Goal: Task Accomplishment & Management: Use online tool/utility

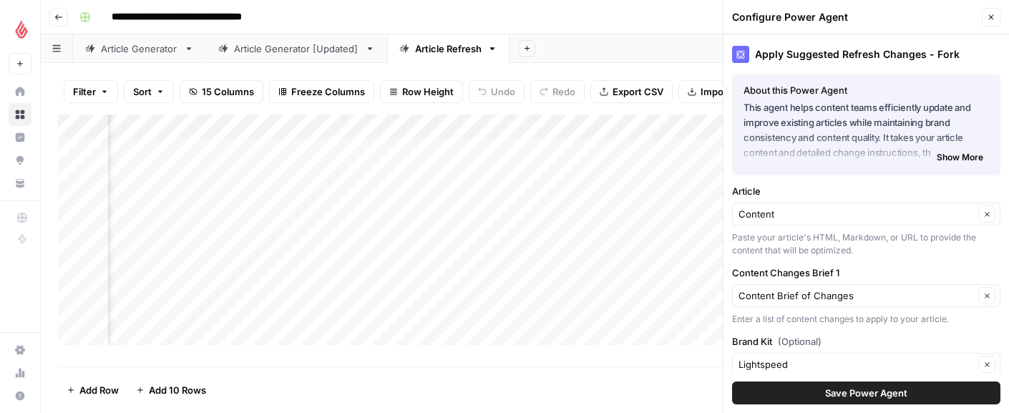
scroll to position [470, 0]
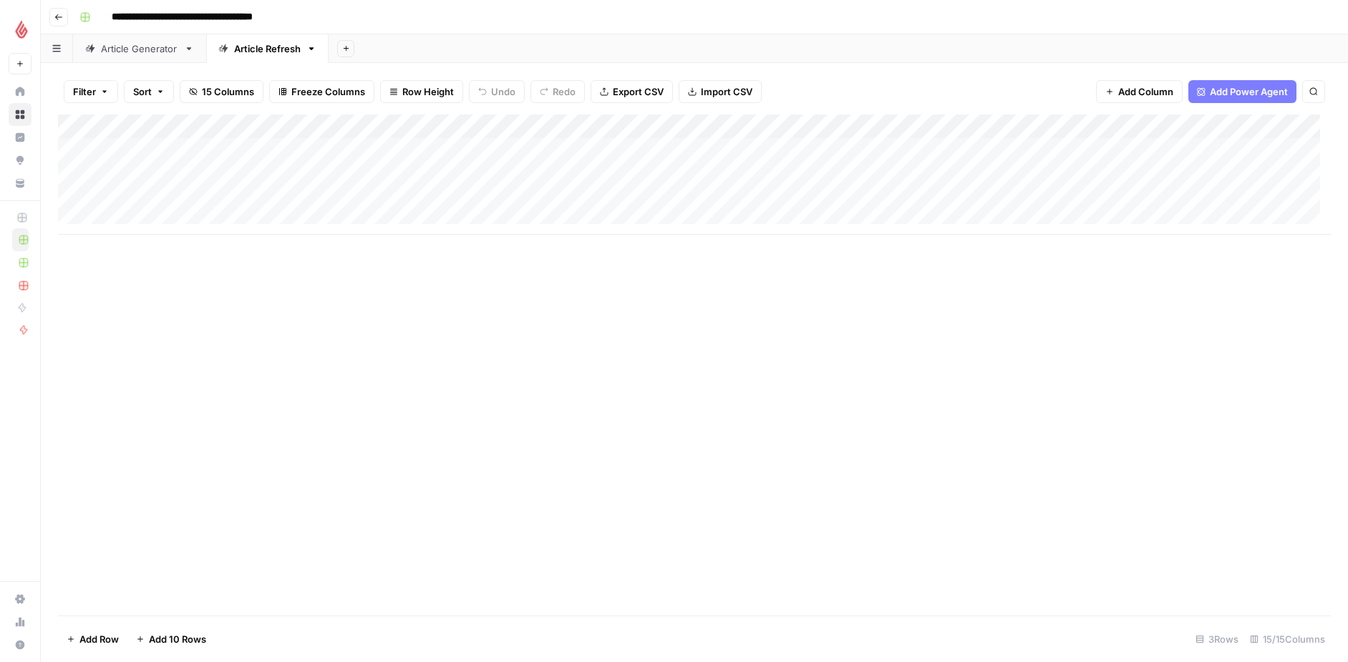
click at [289, 301] on div "Add Column" at bounding box center [694, 365] width 1273 height 501
click at [1168, 171] on div "Add Column" at bounding box center [694, 175] width 1273 height 120
click at [1332, 17] on icon "button" at bounding box center [1330, 17] width 9 height 9
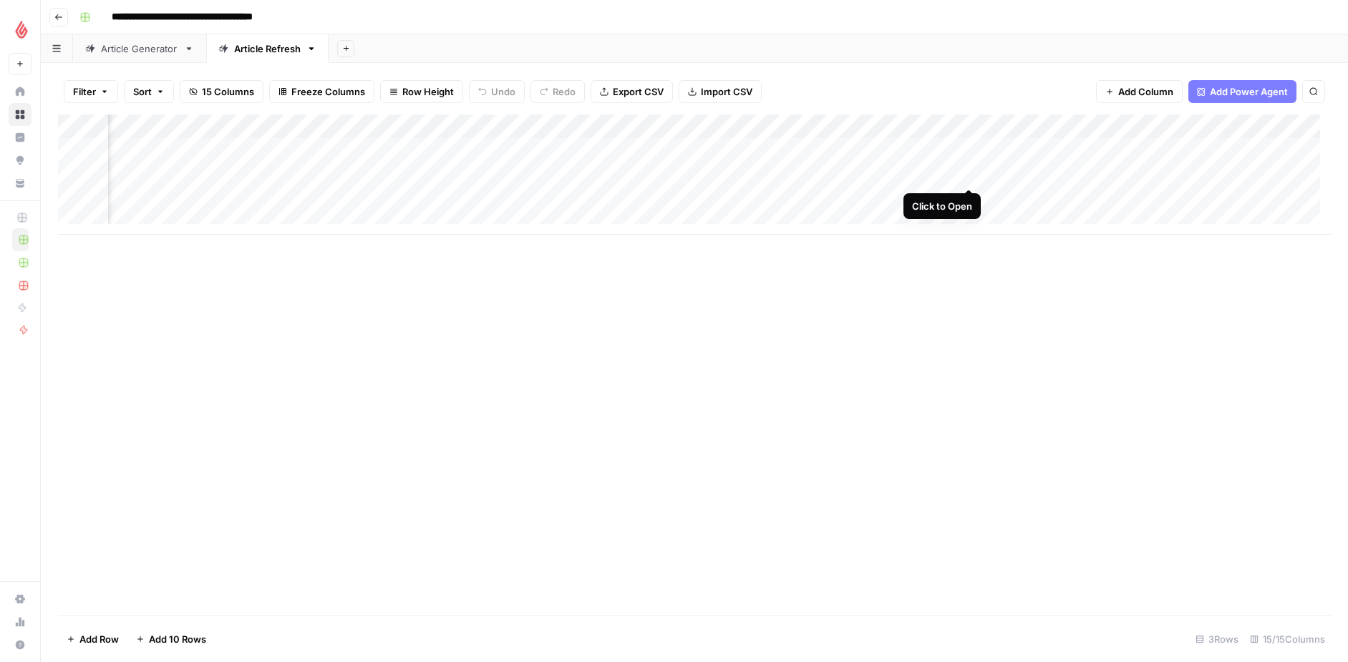
click at [966, 170] on div "Add Column" at bounding box center [694, 175] width 1273 height 120
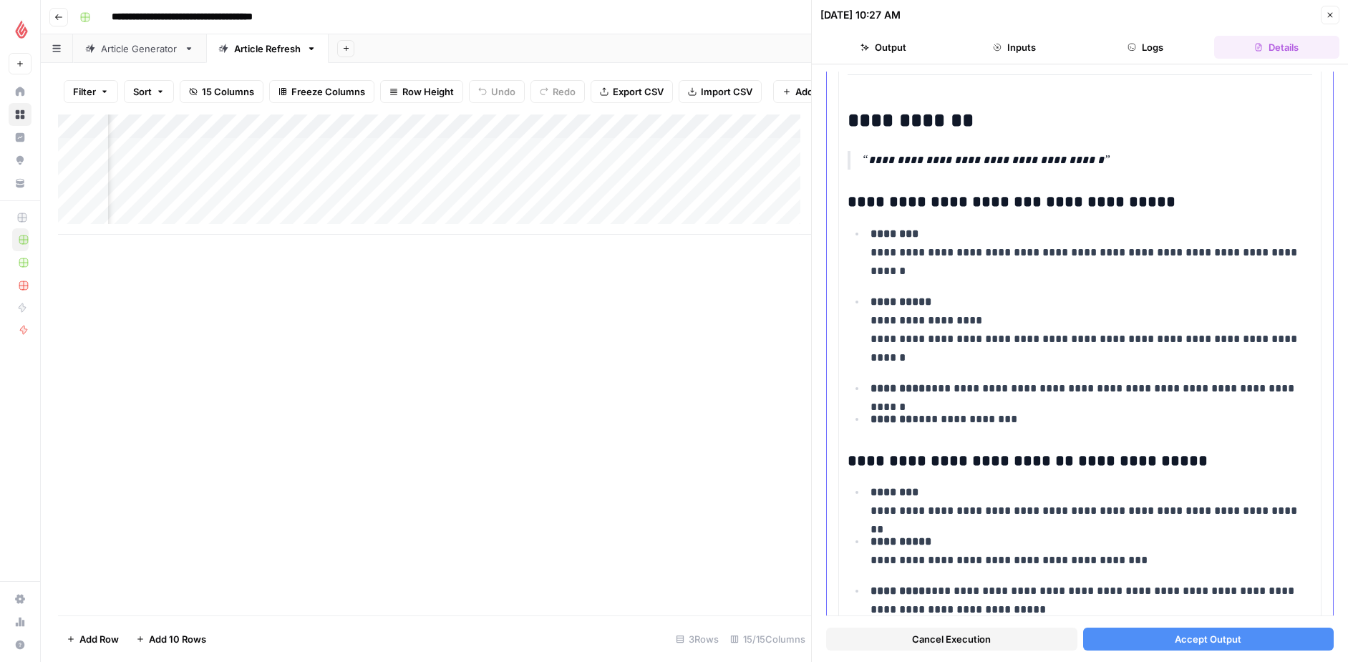
scroll to position [1658, 0]
